Goal: Navigation & Orientation: Find specific page/section

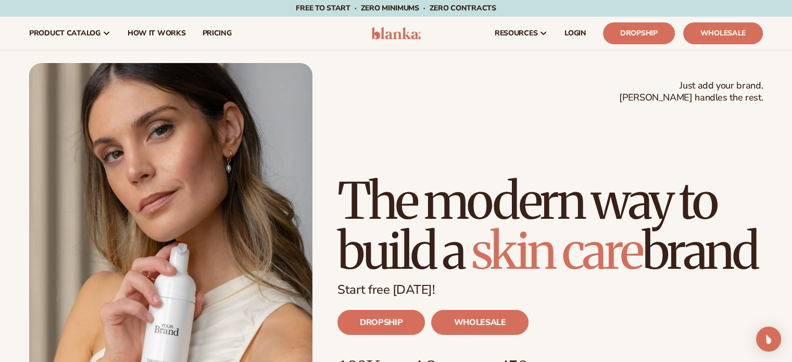
scroll to position [4505, 0]
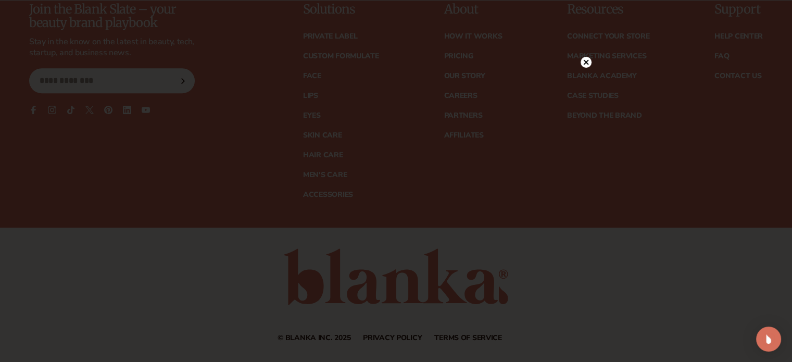
click at [586, 62] on icon at bounding box center [585, 62] width 5 height 5
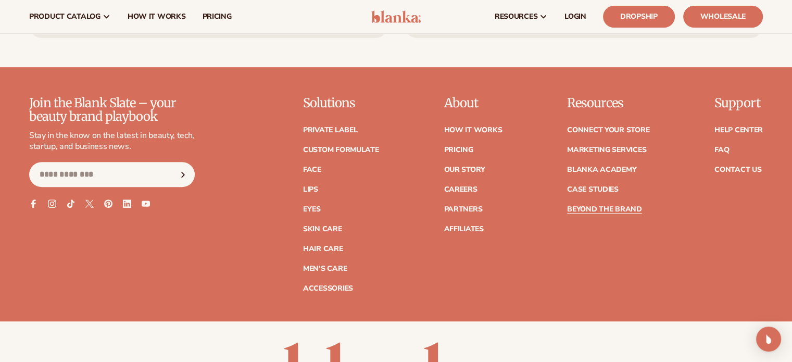
scroll to position [4401, 0]
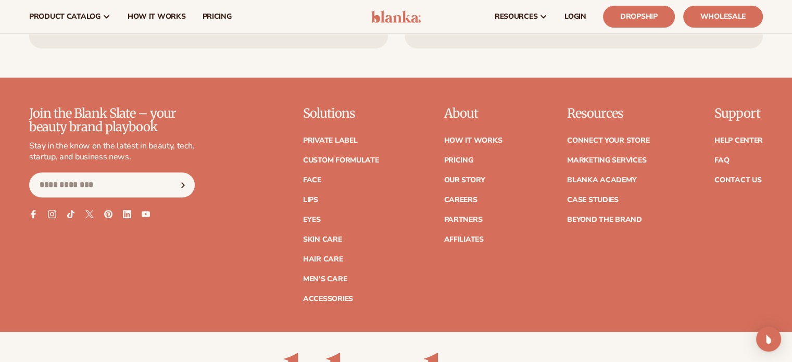
click at [345, 145] on ul "Private label Custom formulate Face Lips Eyes Skin Care" at bounding box center [341, 215] width 76 height 176
click at [345, 144] on link "Private label" at bounding box center [330, 140] width 54 height 7
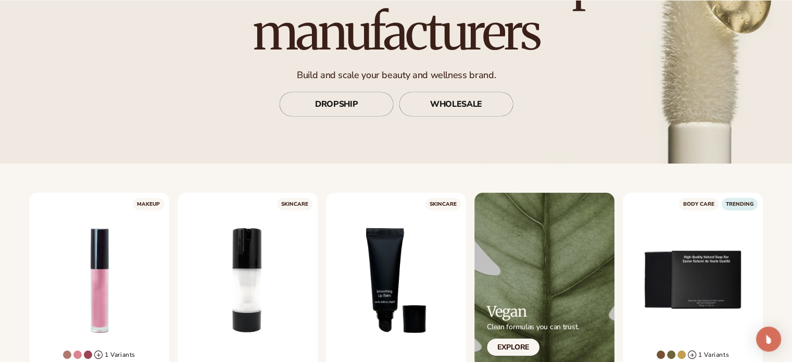
scroll to position [365, 0]
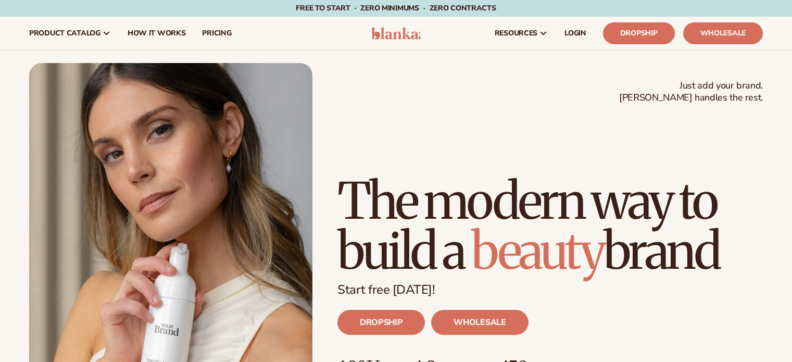
scroll to position [4400, 0]
